Goal: Communication & Community: Answer question/provide support

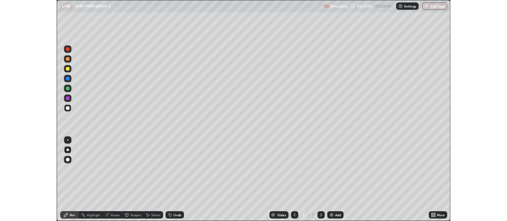
scroll to position [285, 507]
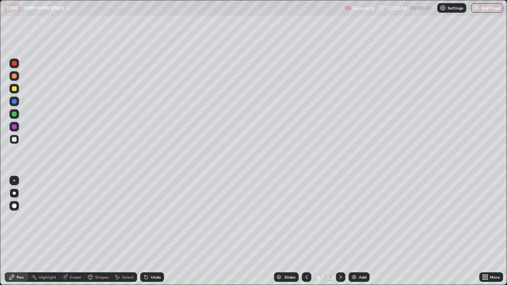
click at [306, 277] on icon at bounding box center [306, 277] width 6 height 6
click at [363, 276] on div "Add" at bounding box center [363, 277] width 8 height 4
click at [166, 51] on button "Undo" at bounding box center [175, 56] width 23 height 10
click at [302, 279] on div at bounding box center [307, 278] width 10 height 10
click at [360, 276] on div "Add" at bounding box center [363, 277] width 8 height 4
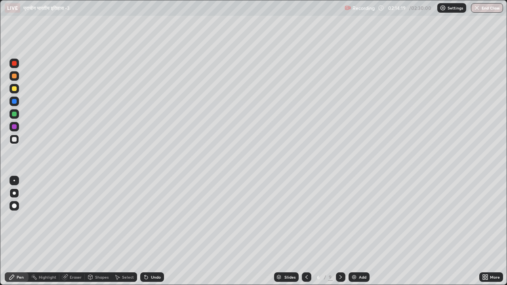
click at [306, 277] on icon at bounding box center [306, 277] width 6 height 6
click at [362, 277] on div "Add" at bounding box center [363, 277] width 8 height 4
click at [490, 10] on button "End Class" at bounding box center [487, 8] width 32 height 10
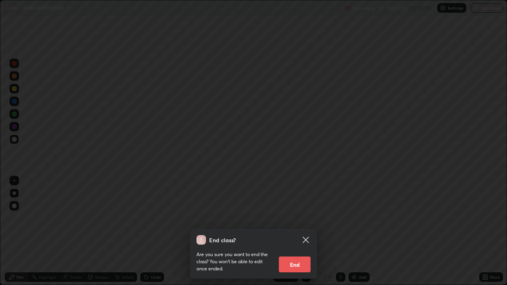
click at [296, 262] on button "End" at bounding box center [295, 265] width 32 height 16
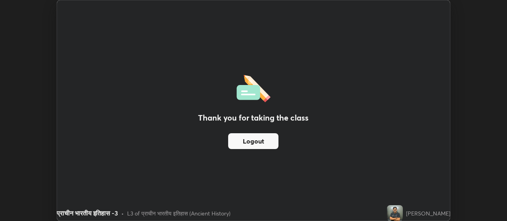
scroll to position [39388, 39103]
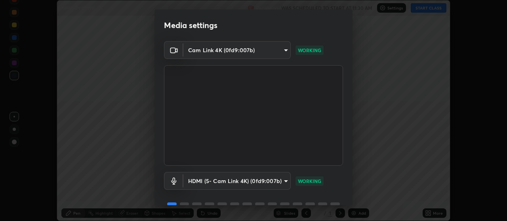
scroll to position [38, 0]
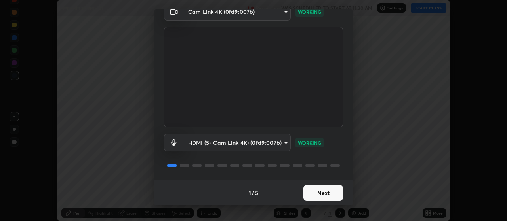
click at [321, 185] on button "Next" at bounding box center [323, 193] width 40 height 16
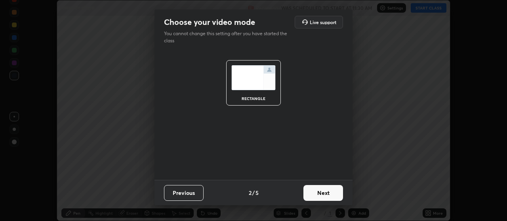
click at [324, 191] on button "Next" at bounding box center [323, 193] width 40 height 16
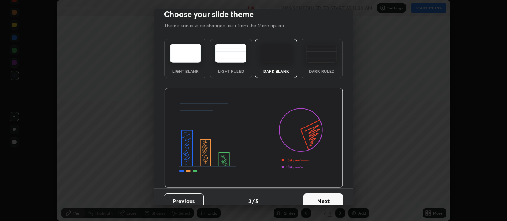
scroll to position [7, 0]
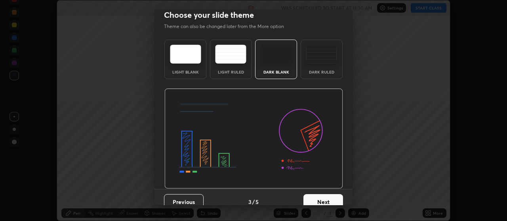
click at [330, 203] on button "Next" at bounding box center [323, 202] width 40 height 16
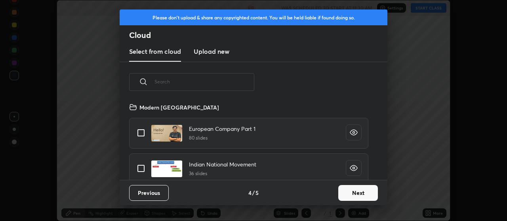
scroll to position [78, 254]
click at [349, 193] on button "Next" at bounding box center [358, 193] width 40 height 16
click at [358, 193] on div "Please don't upload & share any copyrighted content. You will be held liable if…" at bounding box center [253, 110] width 507 height 221
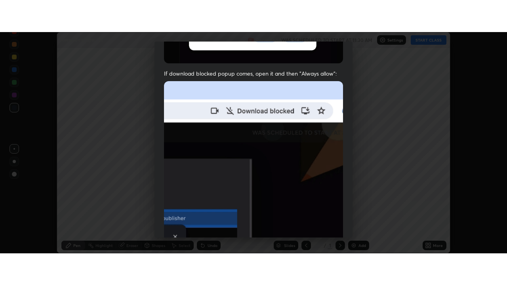
scroll to position [200, 0]
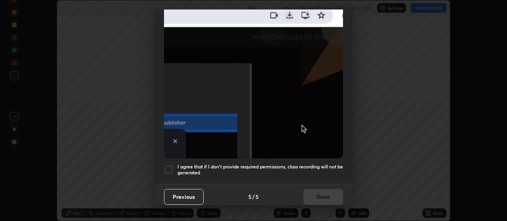
click at [167, 165] on div at bounding box center [169, 170] width 10 height 10
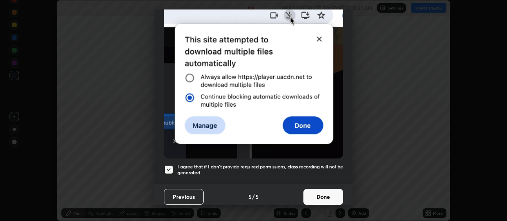
click at [322, 193] on button "Done" at bounding box center [323, 197] width 40 height 16
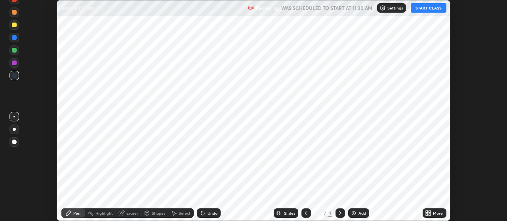
click at [358, 213] on div "Add" at bounding box center [362, 214] width 8 height 4
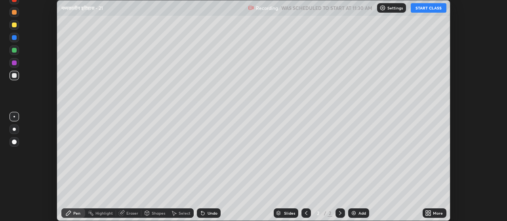
click at [431, 214] on icon at bounding box center [430, 215] width 2 height 2
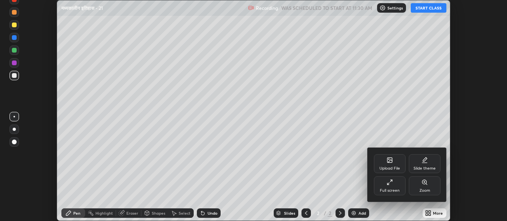
click at [381, 189] on div "Full screen" at bounding box center [390, 191] width 20 height 4
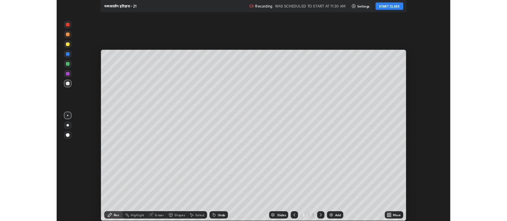
scroll to position [285, 507]
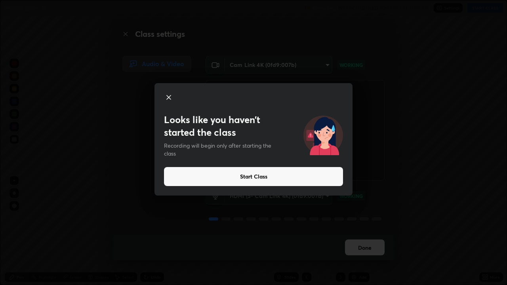
click at [167, 95] on icon at bounding box center [169, 97] width 4 height 4
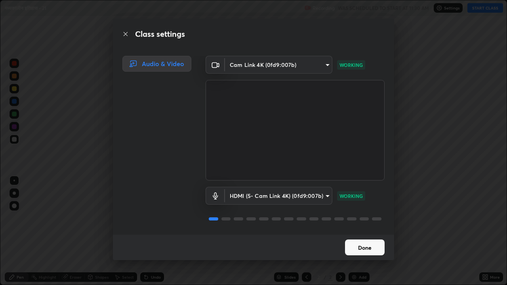
click at [363, 221] on button "Done" at bounding box center [365, 248] width 40 height 16
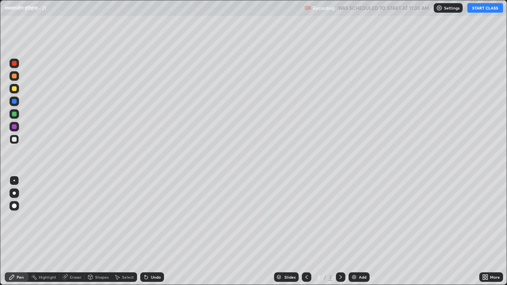
click at [486, 221] on icon at bounding box center [487, 279] width 2 height 2
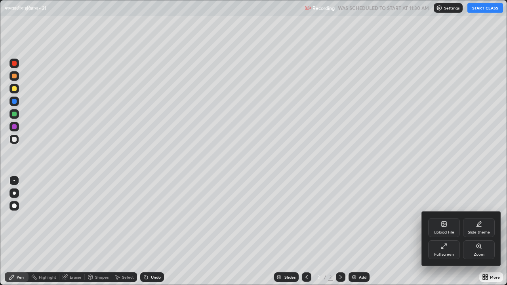
click at [448, 221] on div "Full screen" at bounding box center [444, 255] width 20 height 4
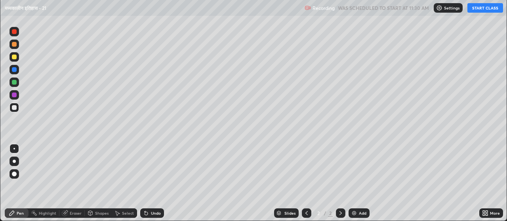
scroll to position [39388, 39103]
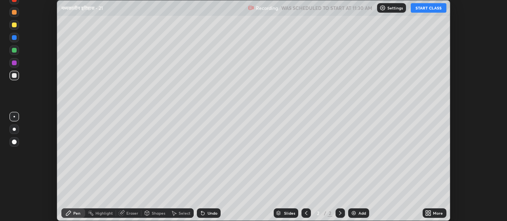
click at [435, 214] on div "More" at bounding box center [438, 214] width 10 height 4
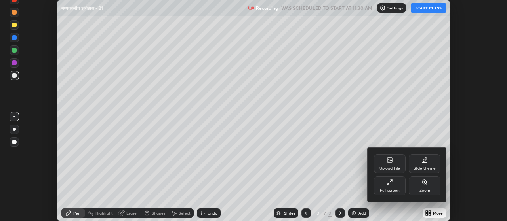
click at [388, 165] on div "Upload File" at bounding box center [390, 163] width 32 height 19
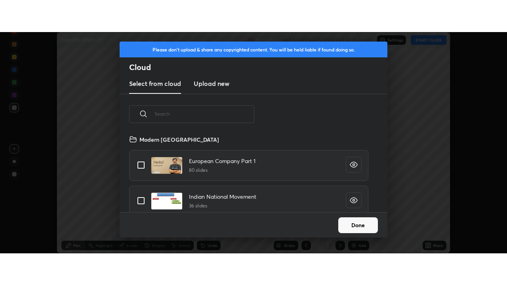
scroll to position [78, 254]
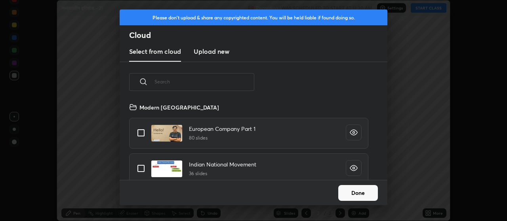
click at [221, 49] on h3 "Upload new" at bounding box center [212, 52] width 36 height 10
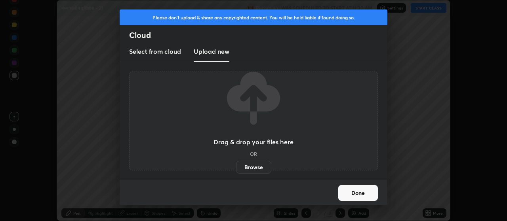
click at [252, 169] on label "Browse" at bounding box center [253, 167] width 35 height 13
click at [236, 169] on input "Browse" at bounding box center [236, 167] width 0 height 13
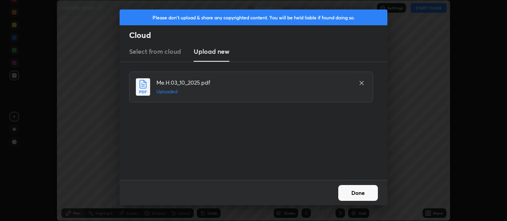
click at [357, 193] on button "Done" at bounding box center [358, 193] width 40 height 16
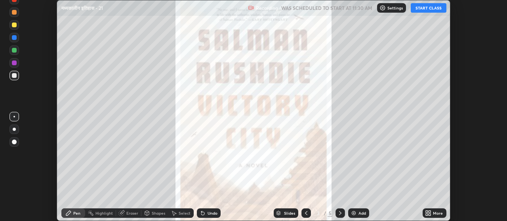
click at [430, 215] on icon at bounding box center [430, 215] width 2 height 2
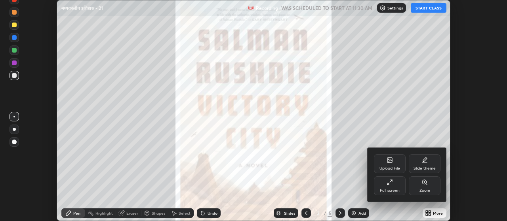
click at [394, 189] on div "Full screen" at bounding box center [390, 191] width 20 height 4
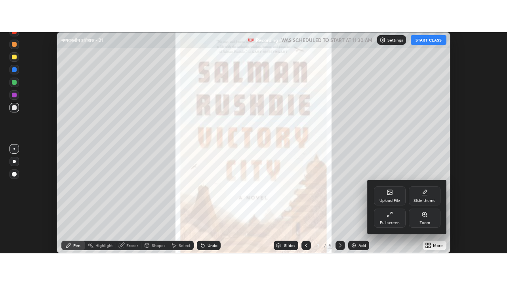
scroll to position [285, 507]
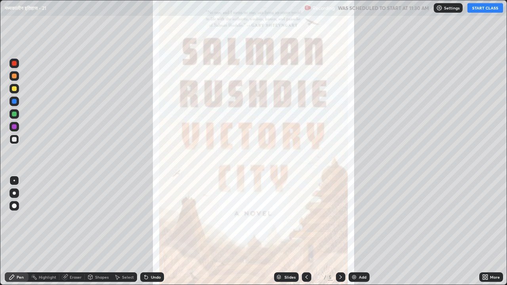
click at [361, 221] on div "Add" at bounding box center [359, 278] width 21 height 10
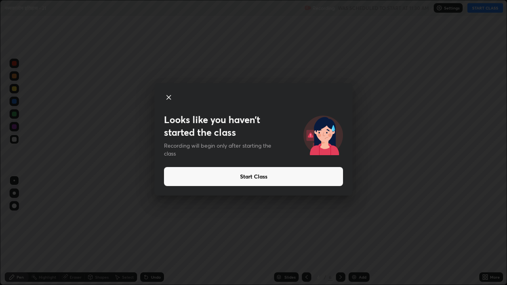
click at [253, 179] on button "Start Class" at bounding box center [253, 176] width 179 height 19
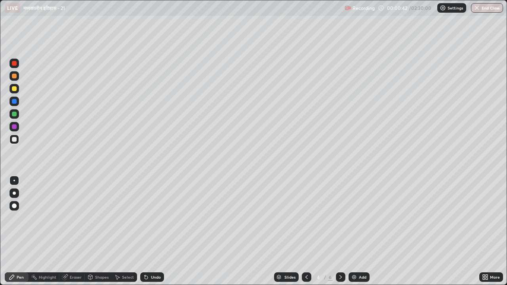
click at [344, 221] on div at bounding box center [341, 278] width 10 height 10
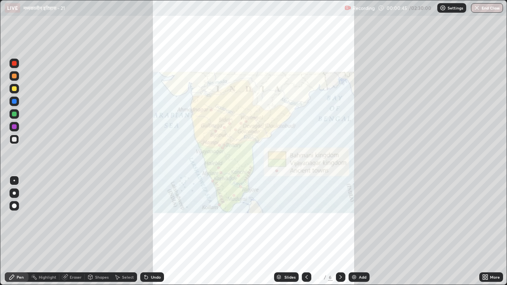
click at [305, 221] on icon at bounding box center [306, 277] width 6 height 6
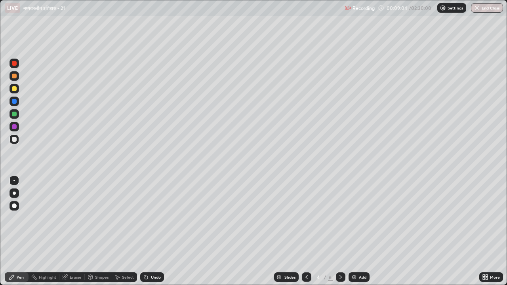
click at [15, 89] on div at bounding box center [14, 88] width 5 height 5
click at [16, 114] on div at bounding box center [14, 114] width 5 height 5
click at [15, 193] on div at bounding box center [14, 193] width 3 height 3
click at [74, 221] on div "Eraser" at bounding box center [76, 277] width 12 height 4
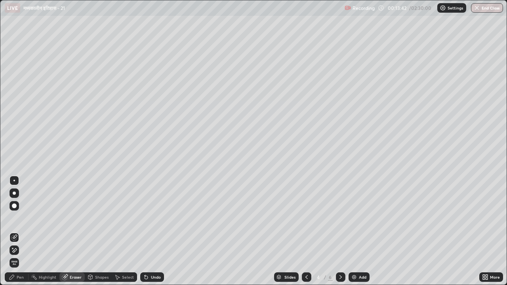
click at [20, 221] on div "Pen" at bounding box center [20, 277] width 7 height 4
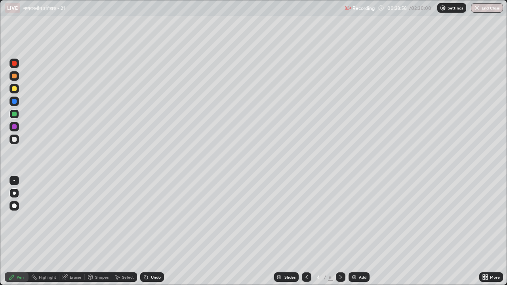
click at [360, 221] on div "Add" at bounding box center [363, 277] width 8 height 4
click at [15, 139] on div at bounding box center [14, 139] width 5 height 5
click at [362, 221] on div "Add" at bounding box center [359, 278] width 21 height 10
click at [15, 114] on div at bounding box center [14, 114] width 5 height 5
click at [307, 221] on icon at bounding box center [306, 277] width 6 height 6
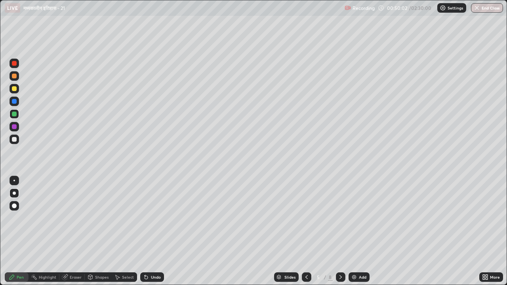
click at [364, 221] on div "Add" at bounding box center [363, 277] width 8 height 4
click at [340, 221] on icon at bounding box center [340, 277] width 6 height 6
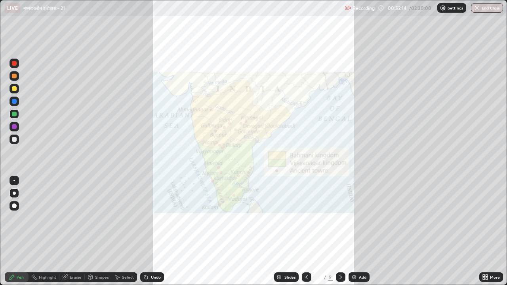
click at [307, 221] on icon at bounding box center [306, 277] width 2 height 4
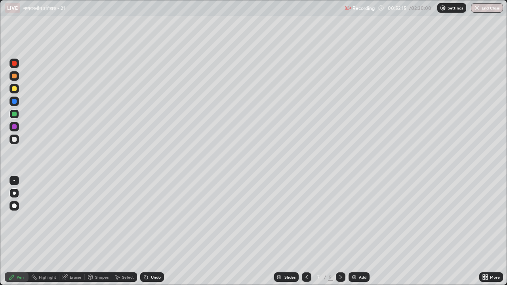
click at [307, 221] on icon at bounding box center [306, 277] width 6 height 6
click at [309, 221] on icon at bounding box center [306, 277] width 6 height 6
click at [364, 221] on div "Add" at bounding box center [363, 277] width 8 height 4
click at [127, 221] on div "Select" at bounding box center [128, 277] width 12 height 4
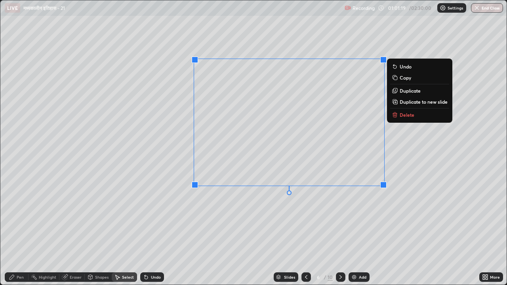
click at [400, 115] on p "Delete" at bounding box center [407, 115] width 15 height 6
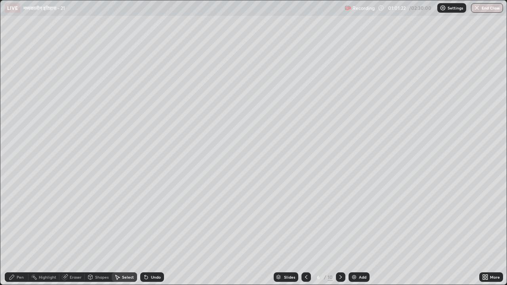
click at [22, 221] on div "Pen" at bounding box center [20, 277] width 7 height 4
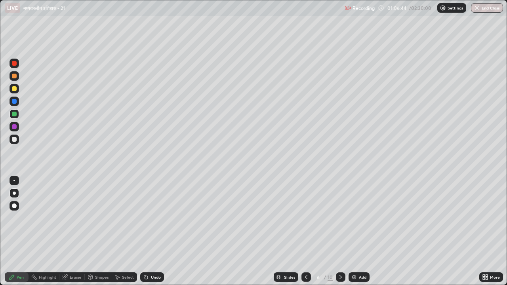
click at [79, 221] on div "Eraser" at bounding box center [76, 277] width 12 height 4
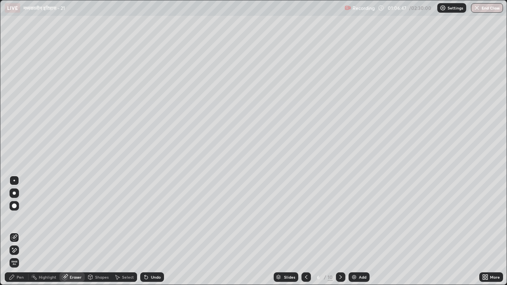
click at [22, 221] on div "Pen" at bounding box center [20, 277] width 7 height 4
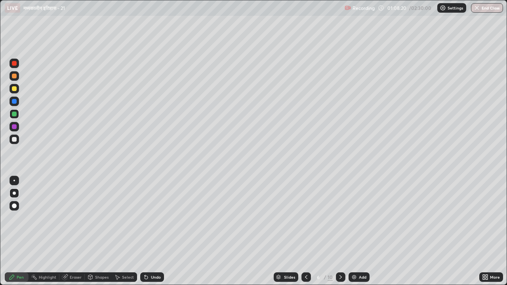
click at [15, 89] on div at bounding box center [14, 88] width 5 height 5
click at [126, 221] on div "Select" at bounding box center [128, 277] width 12 height 4
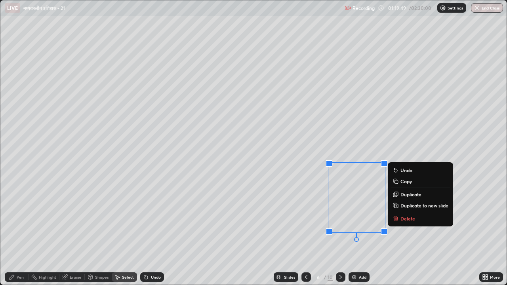
click at [404, 217] on p "Delete" at bounding box center [407, 218] width 15 height 6
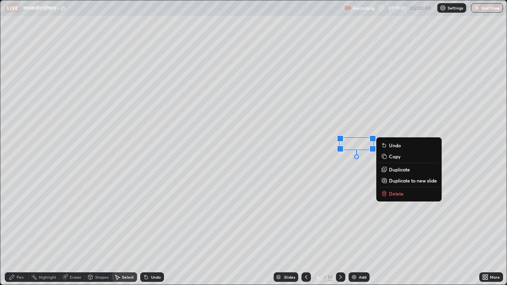
click at [391, 194] on p "Delete" at bounding box center [396, 194] width 15 height 6
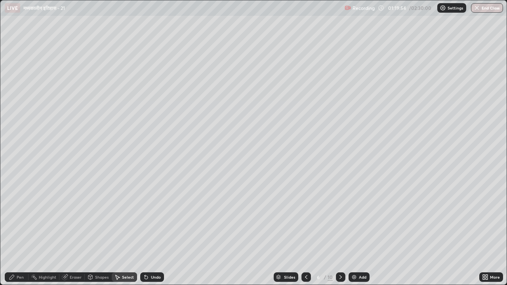
click at [21, 221] on div "Pen" at bounding box center [20, 277] width 7 height 4
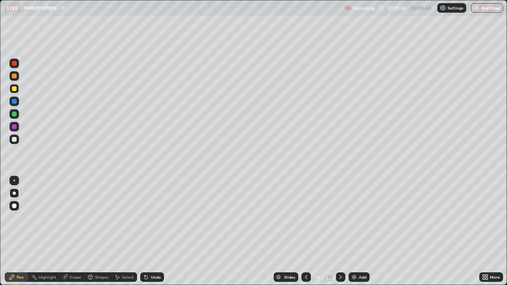
click at [14, 114] on div at bounding box center [14, 114] width 5 height 5
click at [340, 221] on icon at bounding box center [340, 277] width 6 height 6
click at [339, 221] on icon at bounding box center [340, 277] width 6 height 6
click at [340, 221] on icon at bounding box center [340, 277] width 6 height 6
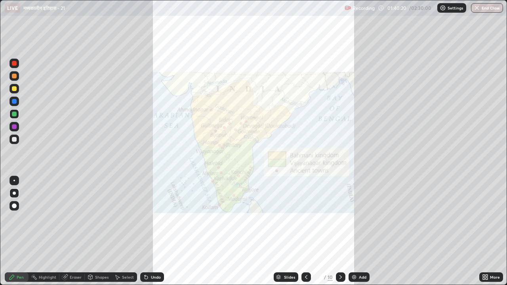
click at [340, 221] on icon at bounding box center [340, 277] width 6 height 6
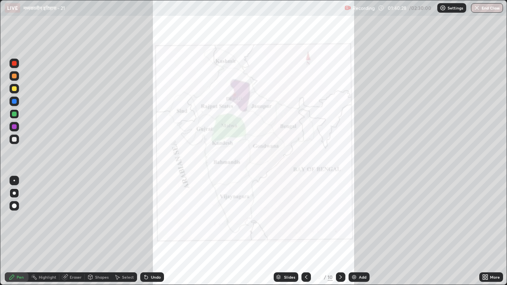
click at [15, 128] on div at bounding box center [14, 126] width 5 height 5
click at [14, 113] on div at bounding box center [14, 114] width 5 height 5
click at [364, 221] on div "Add" at bounding box center [363, 277] width 8 height 4
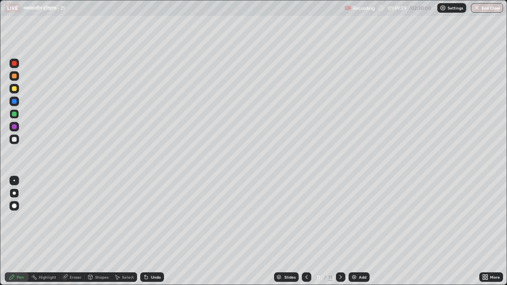
click at [16, 90] on div at bounding box center [14, 88] width 5 height 5
click at [74, 221] on div "Eraser" at bounding box center [76, 277] width 12 height 4
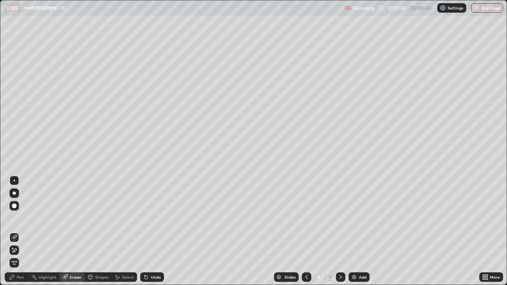
click at [20, 221] on div "Pen" at bounding box center [20, 277] width 7 height 4
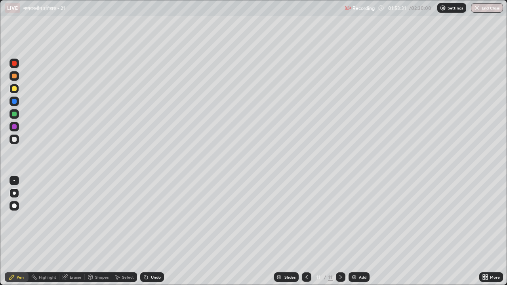
click at [76, 221] on div "Eraser" at bounding box center [76, 277] width 12 height 4
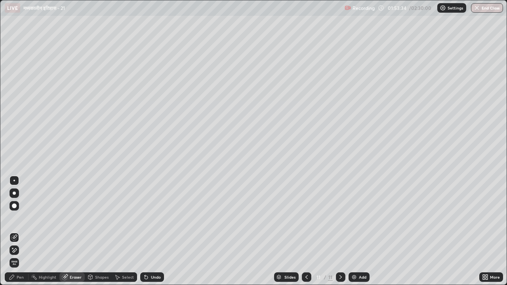
click at [19, 221] on div "Pen" at bounding box center [20, 277] width 7 height 4
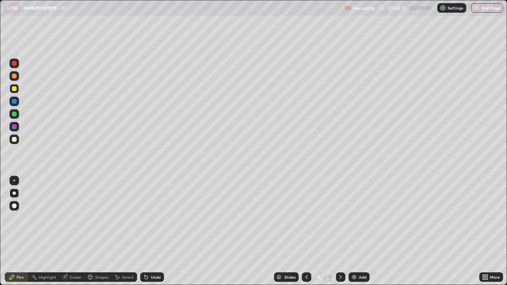
click at [77, 221] on div "Eraser" at bounding box center [76, 277] width 12 height 4
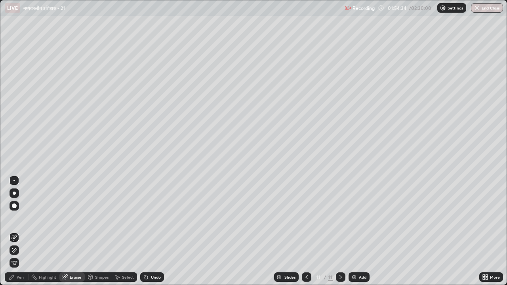
click at [21, 221] on div "Pen" at bounding box center [20, 277] width 7 height 4
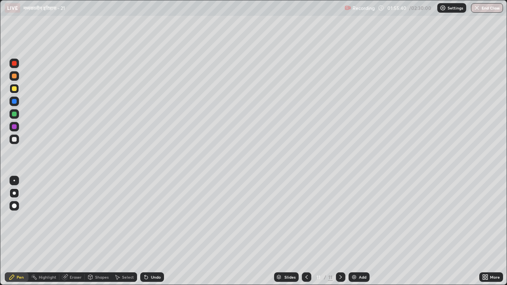
click at [14, 140] on div at bounding box center [14, 139] width 5 height 5
click at [362, 221] on div "Add" at bounding box center [363, 277] width 8 height 4
click at [360, 221] on div "Add" at bounding box center [363, 277] width 8 height 4
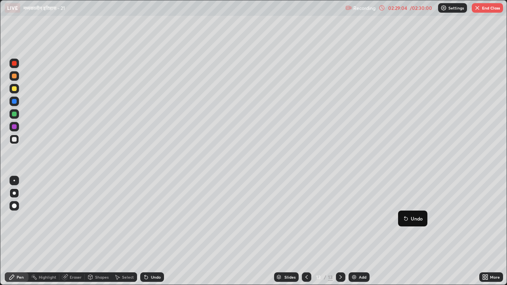
click at [366, 221] on div "Add" at bounding box center [359, 278] width 21 height 10
click at [288, 221] on div "Slides" at bounding box center [289, 277] width 11 height 4
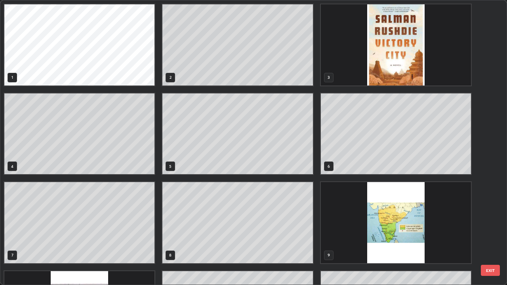
scroll to position [282, 502]
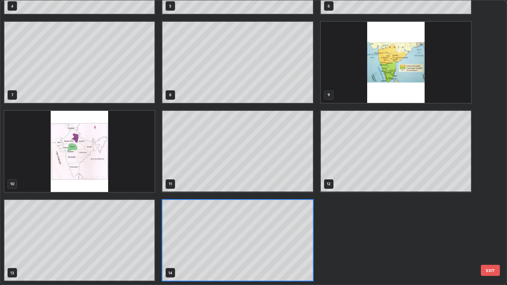
click at [389, 73] on img "grid" at bounding box center [396, 62] width 150 height 81
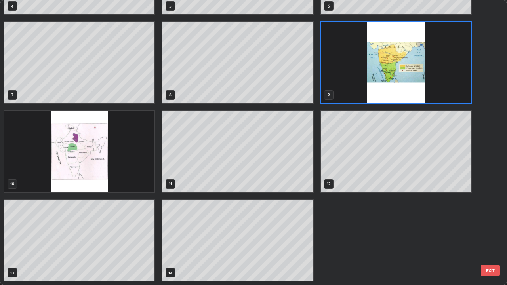
click at [390, 71] on img "grid" at bounding box center [396, 62] width 150 height 81
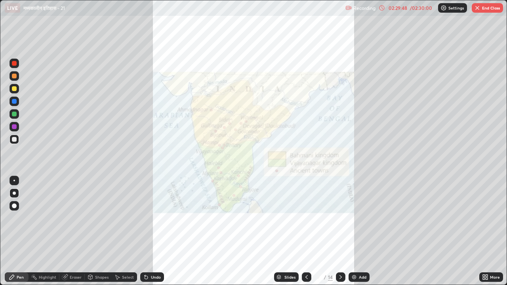
click at [15, 127] on div at bounding box center [14, 126] width 5 height 5
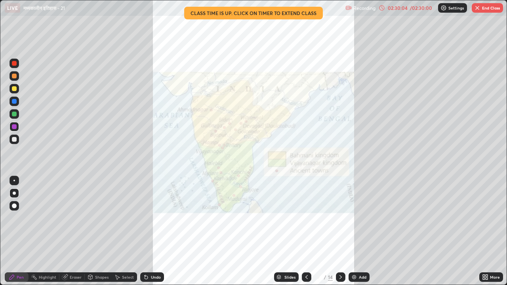
click at [80, 221] on div "Eraser" at bounding box center [76, 277] width 12 height 4
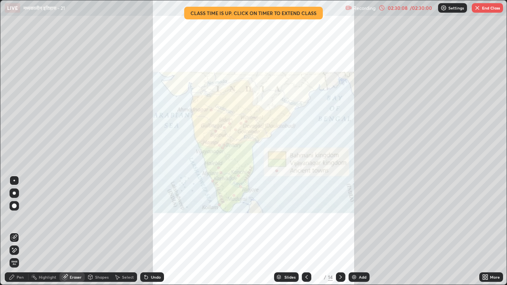
click at [22, 221] on div "Pen" at bounding box center [20, 277] width 7 height 4
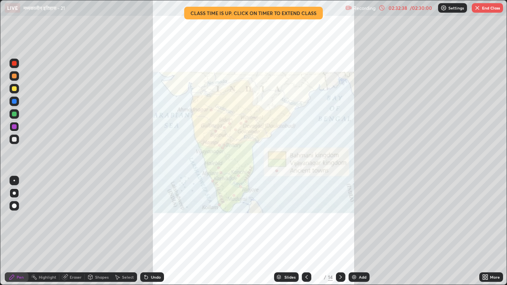
click at [490, 12] on button "End Class" at bounding box center [487, 8] width 31 height 10
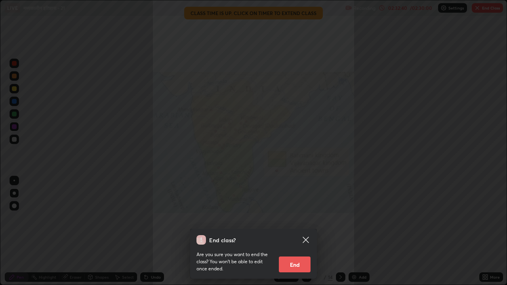
click at [305, 221] on button "End" at bounding box center [295, 265] width 32 height 16
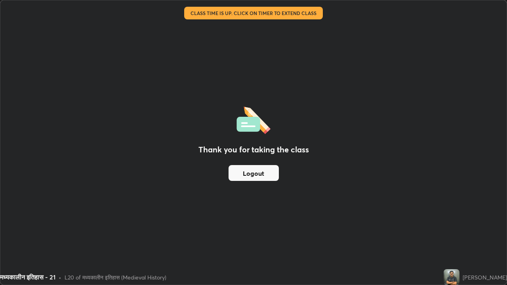
click at [272, 170] on button "Logout" at bounding box center [254, 173] width 50 height 16
click at [255, 173] on button "Logout" at bounding box center [254, 173] width 50 height 16
